Goal: Task Accomplishment & Management: Manage account settings

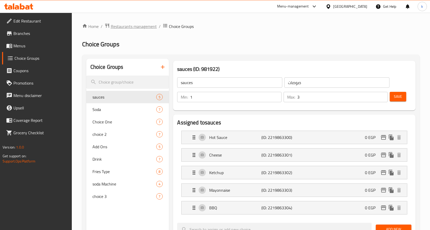
drag, startPoint x: 0, startPoint y: 0, endPoint x: 139, endPoint y: 24, distance: 141.3
click at [140, 21] on div "Home / Restaurants management / Choice Groups Choice Groups Choice Groups sauce…" at bounding box center [251, 233] width 358 height 440
click at [139, 26] on span "Restaurants management" at bounding box center [134, 26] width 46 height 6
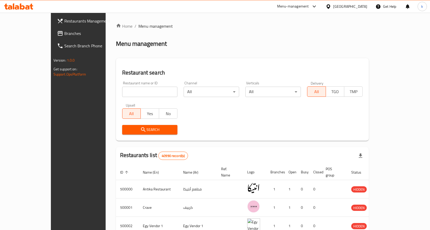
click at [64, 34] on span "Branches" at bounding box center [91, 33] width 54 height 6
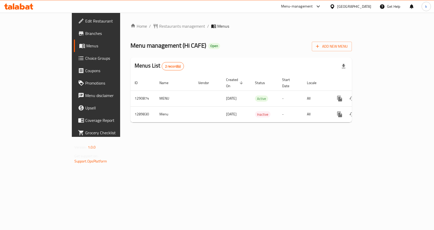
click at [85, 61] on span "Choice Groups" at bounding box center [112, 58] width 55 height 6
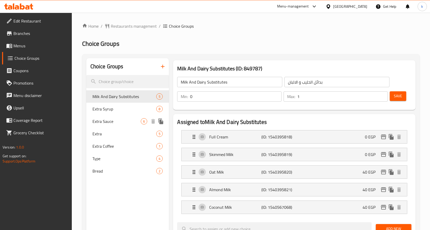
click at [121, 120] on span "Extra Sauce" at bounding box center [117, 121] width 49 height 6
type input "Extra Sauce"
type input "صوص إضافي"
type input "6"
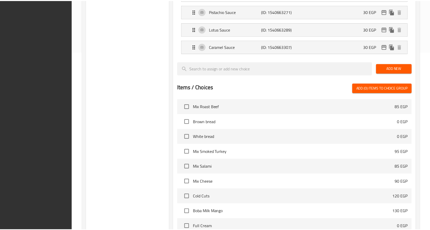
scroll to position [240, 0]
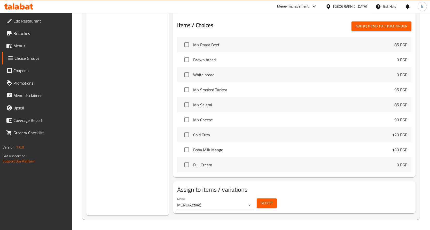
click at [308, 197] on div "Menu MENU ( Active ) Select" at bounding box center [294, 203] width 239 height 17
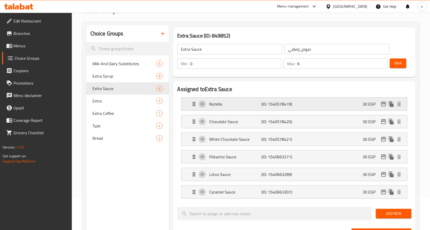
scroll to position [0, 0]
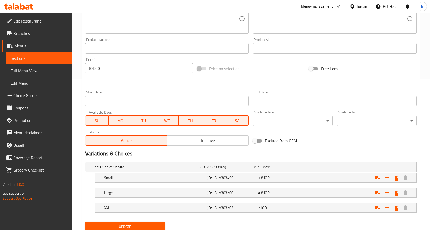
scroll to position [118, 0]
